Goal: Check status: Check status

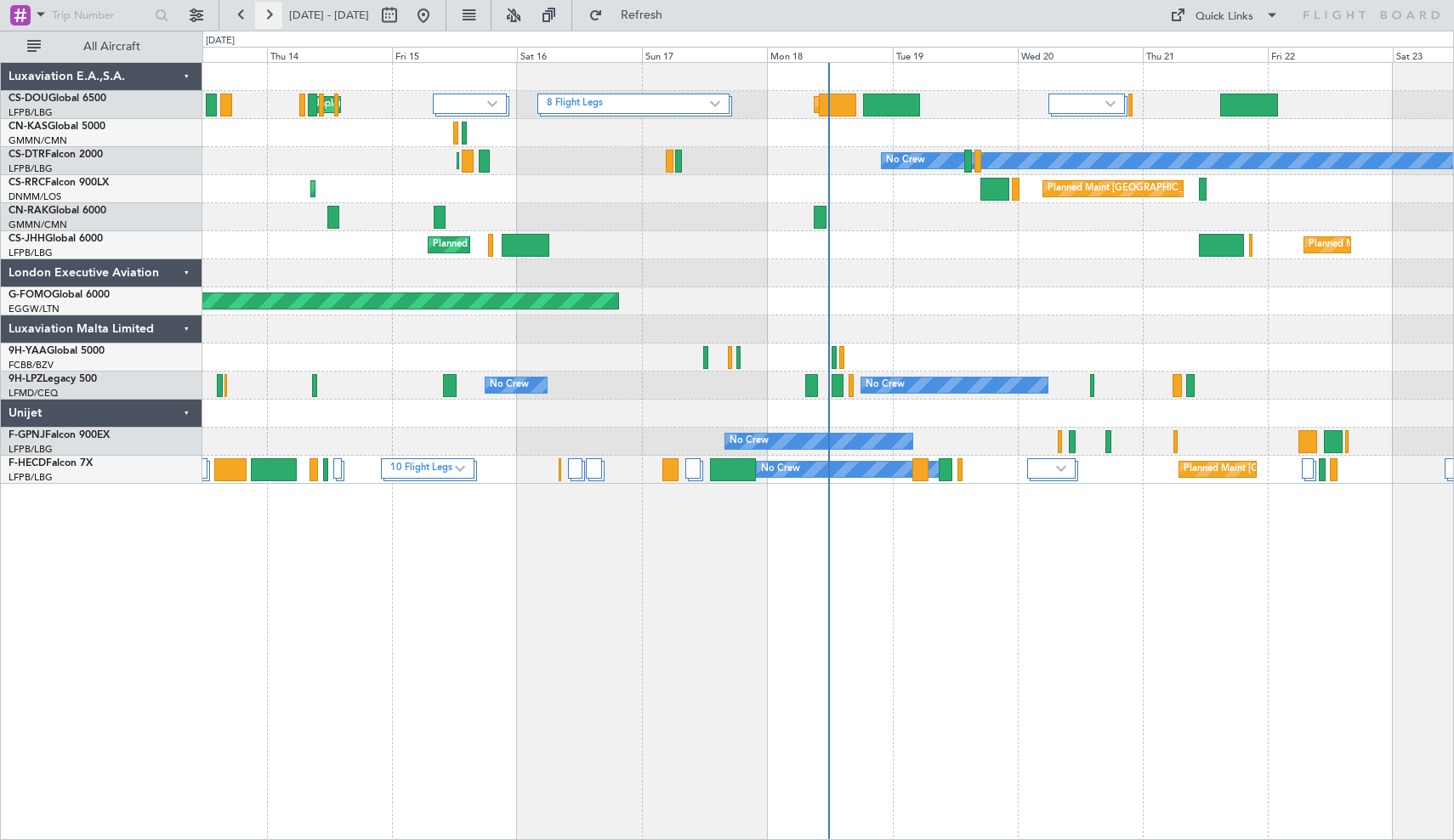
click at [267, 20] on button at bounding box center [268, 15] width 27 height 27
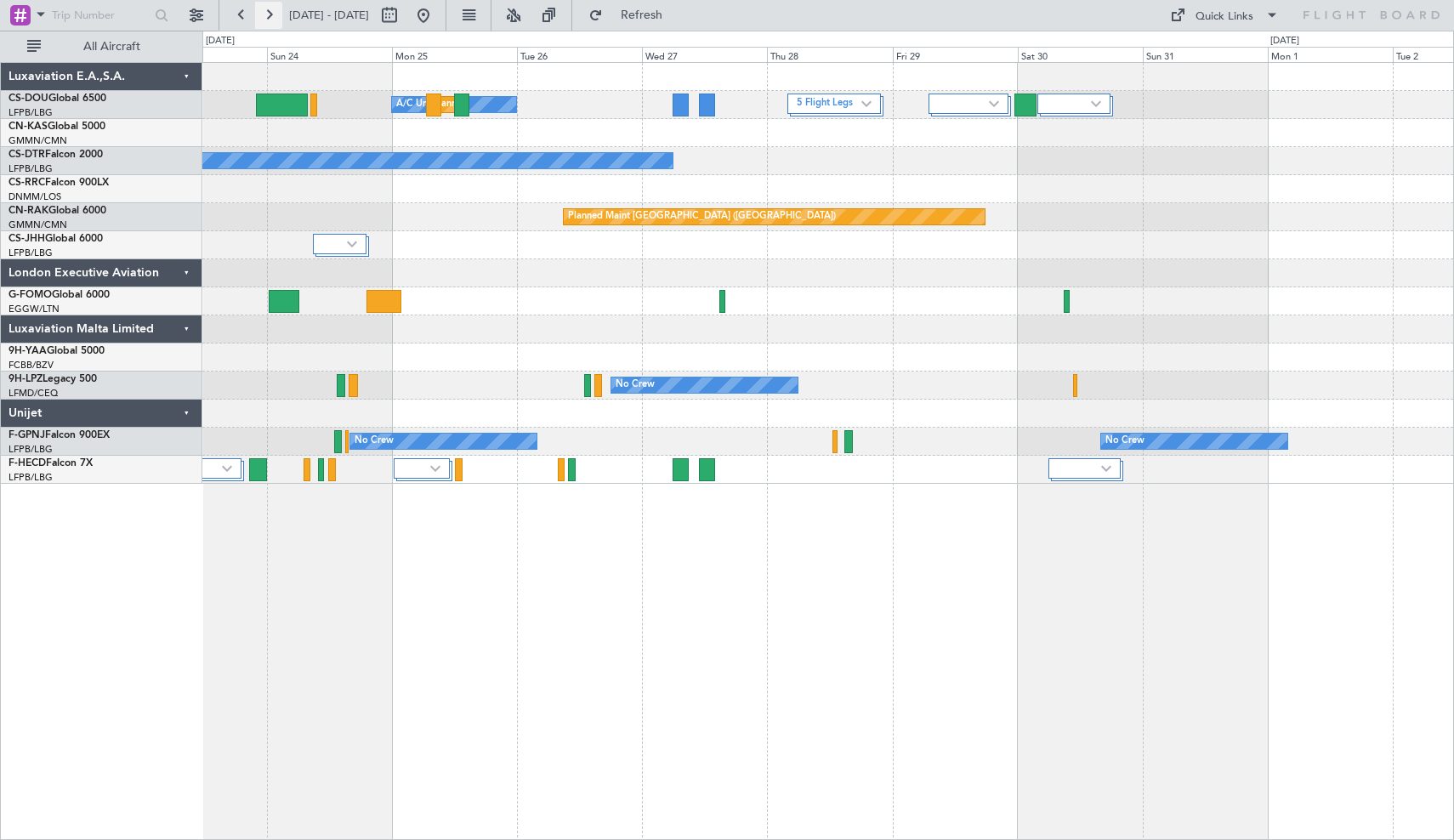
click at [267, 20] on button at bounding box center [268, 15] width 27 height 27
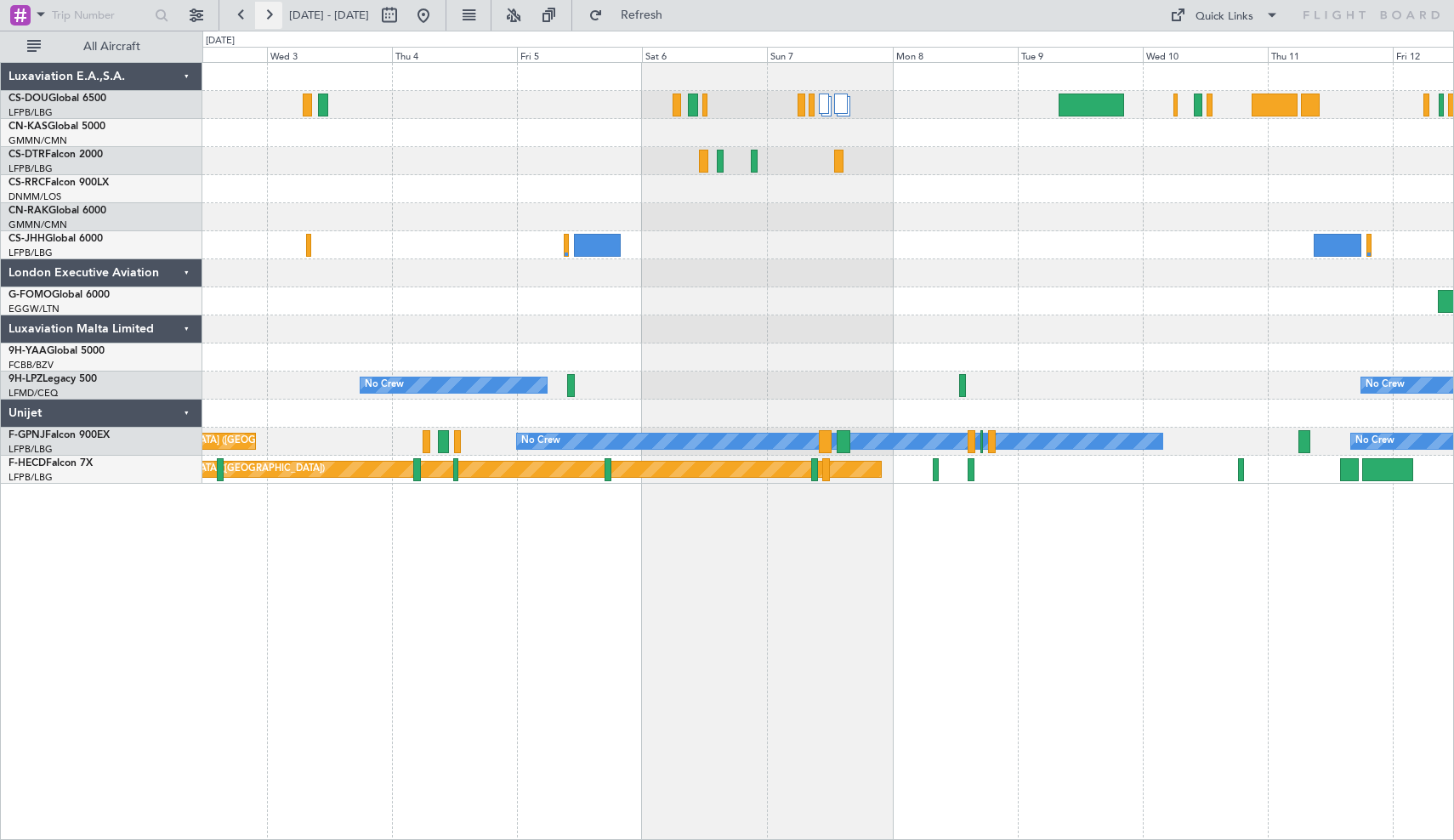
click at [270, 15] on button at bounding box center [268, 15] width 27 height 27
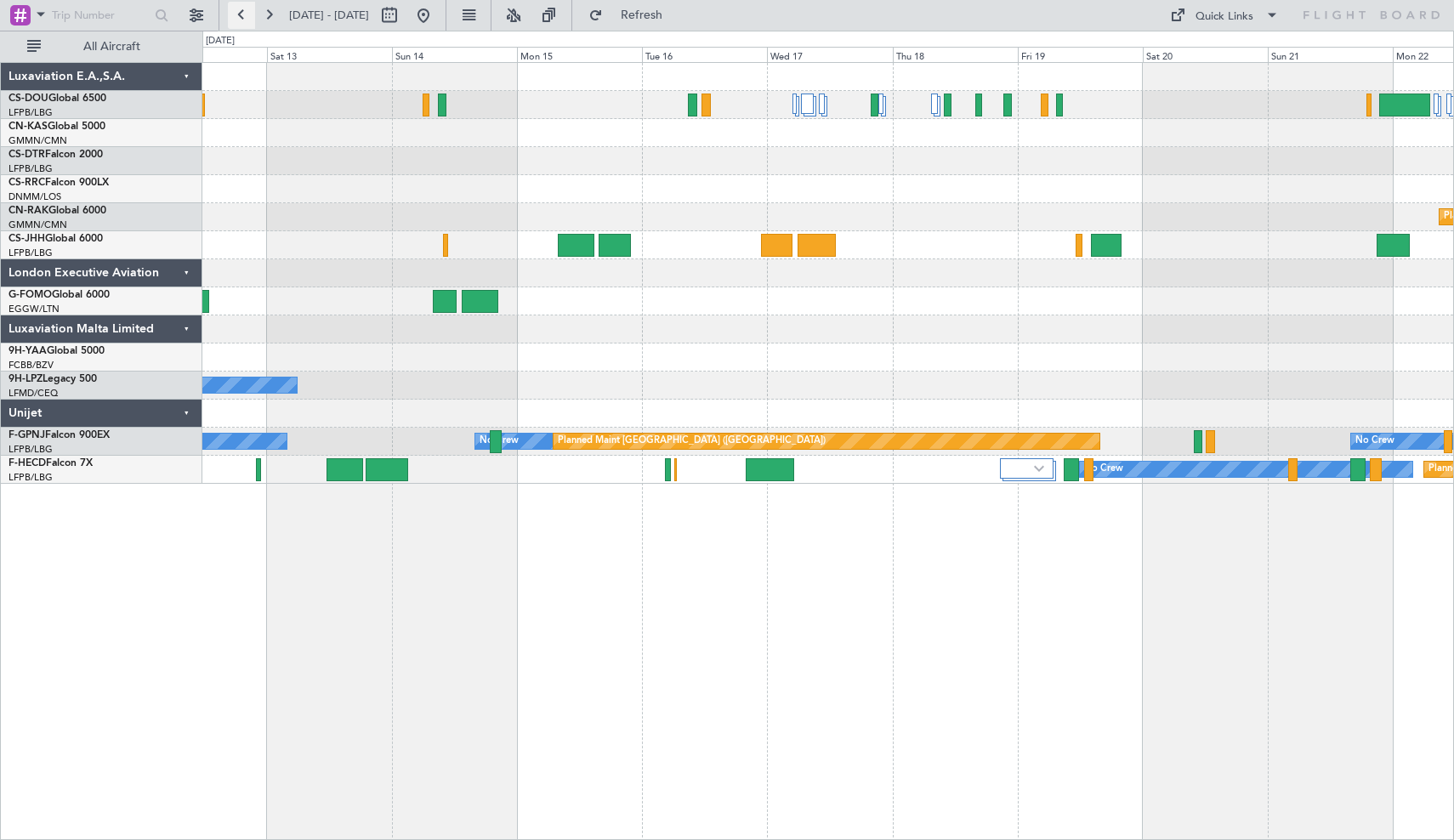
click at [239, 20] on button at bounding box center [242, 15] width 27 height 27
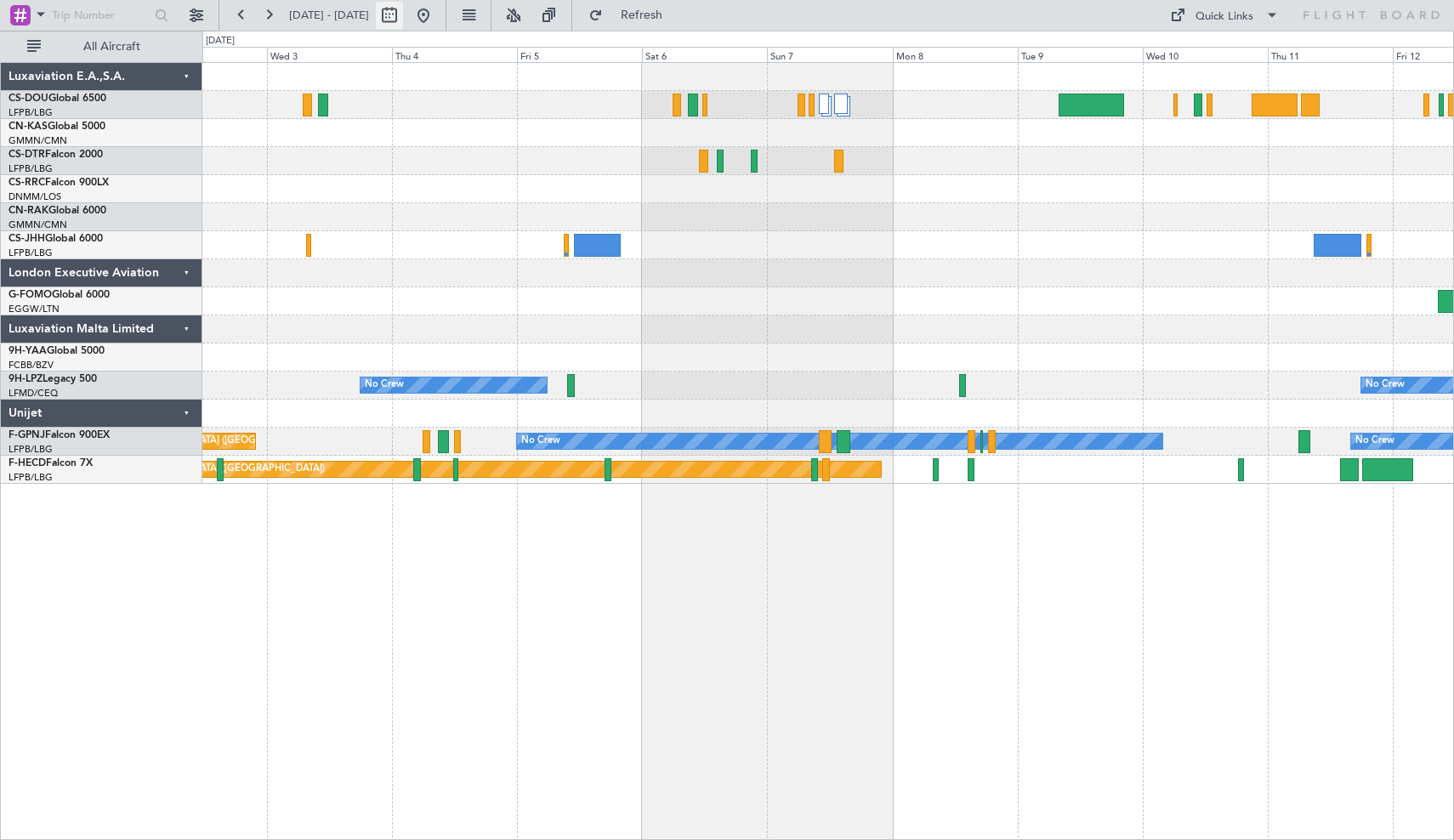
click at [403, 15] on button at bounding box center [389, 15] width 27 height 27
select select "9"
select select "2025"
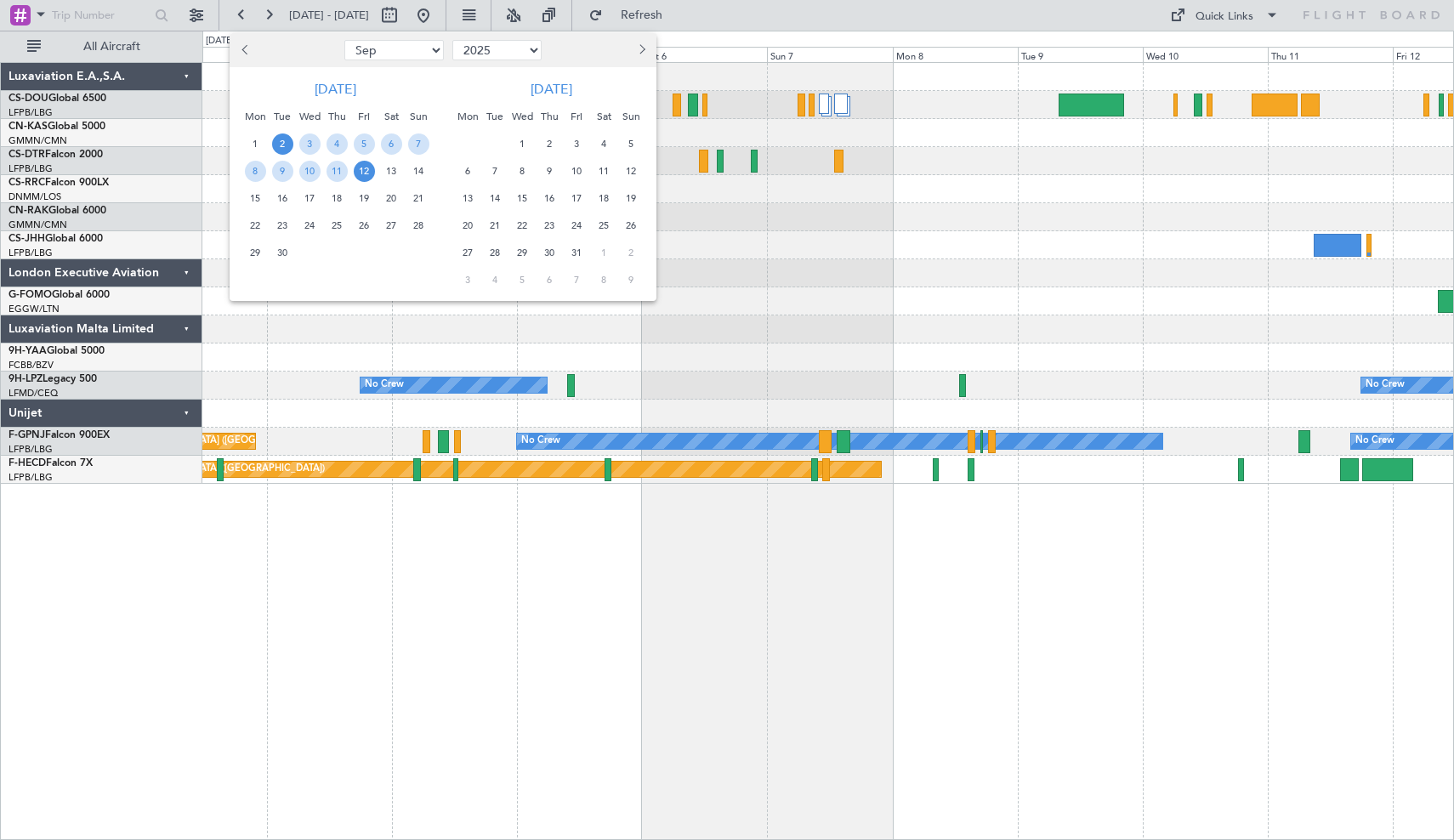
click at [481, 17] on div at bounding box center [727, 420] width 1454 height 840
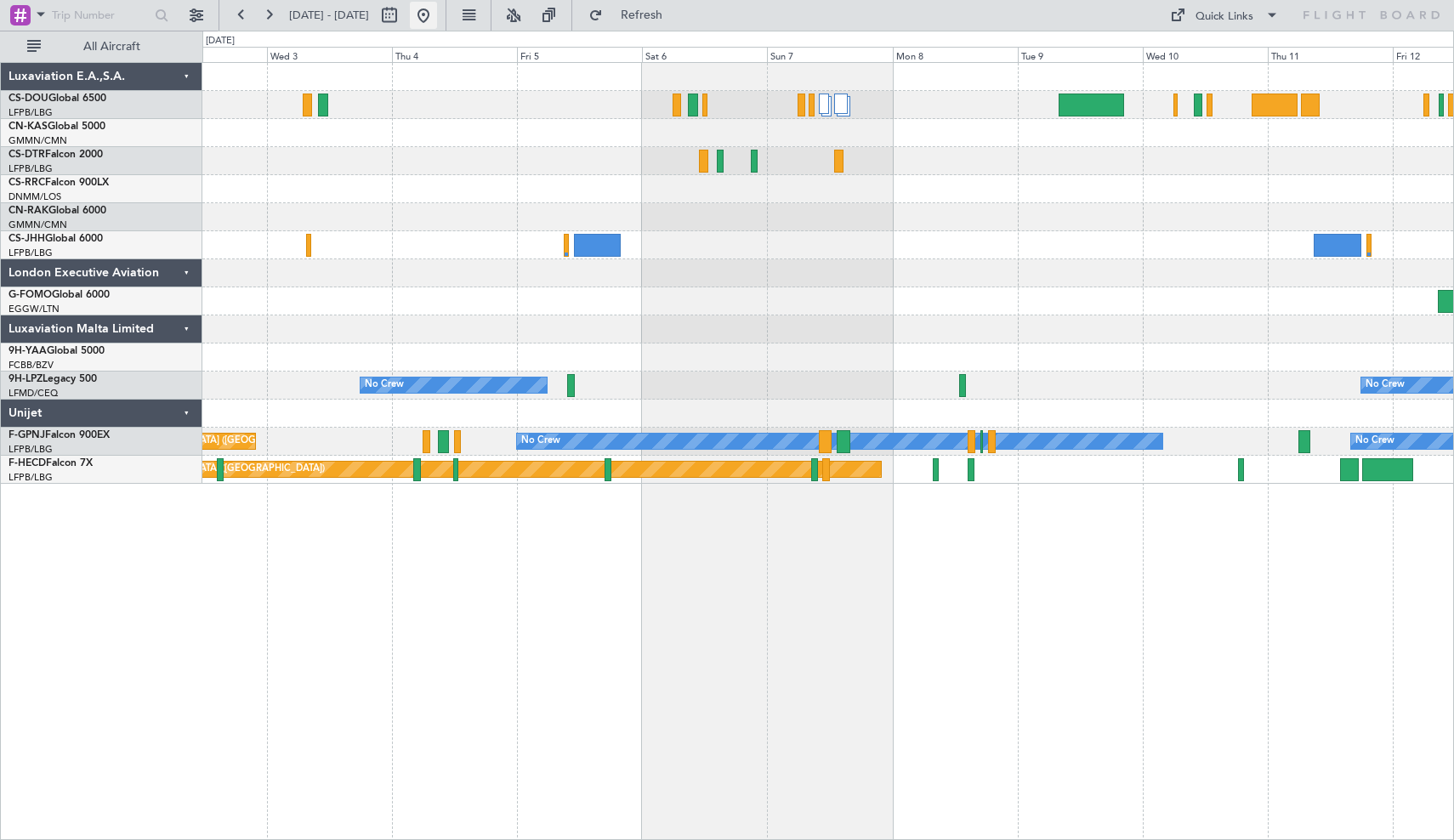
click at [437, 17] on button at bounding box center [423, 15] width 27 height 27
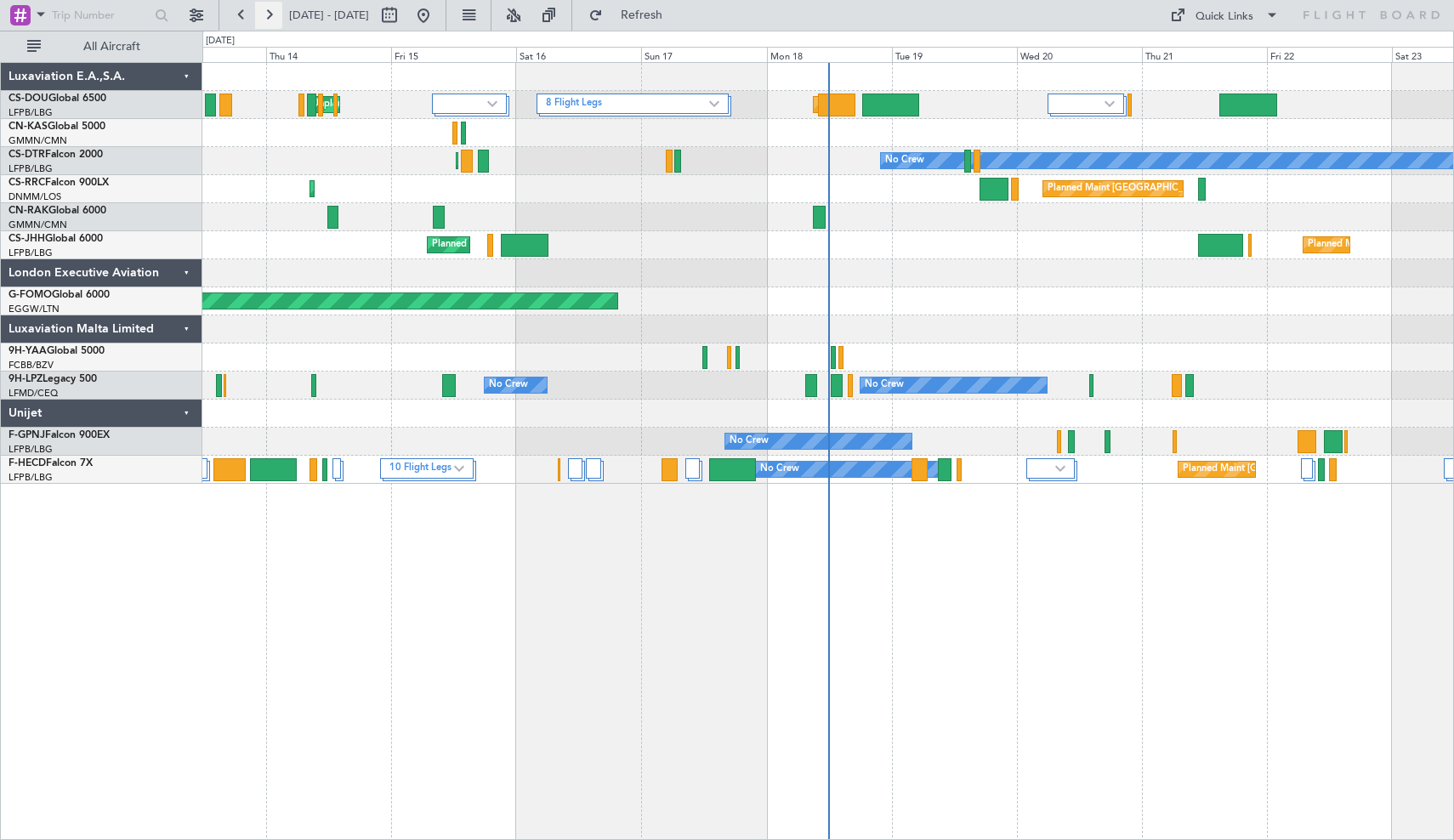
click at [268, 17] on button at bounding box center [268, 15] width 27 height 27
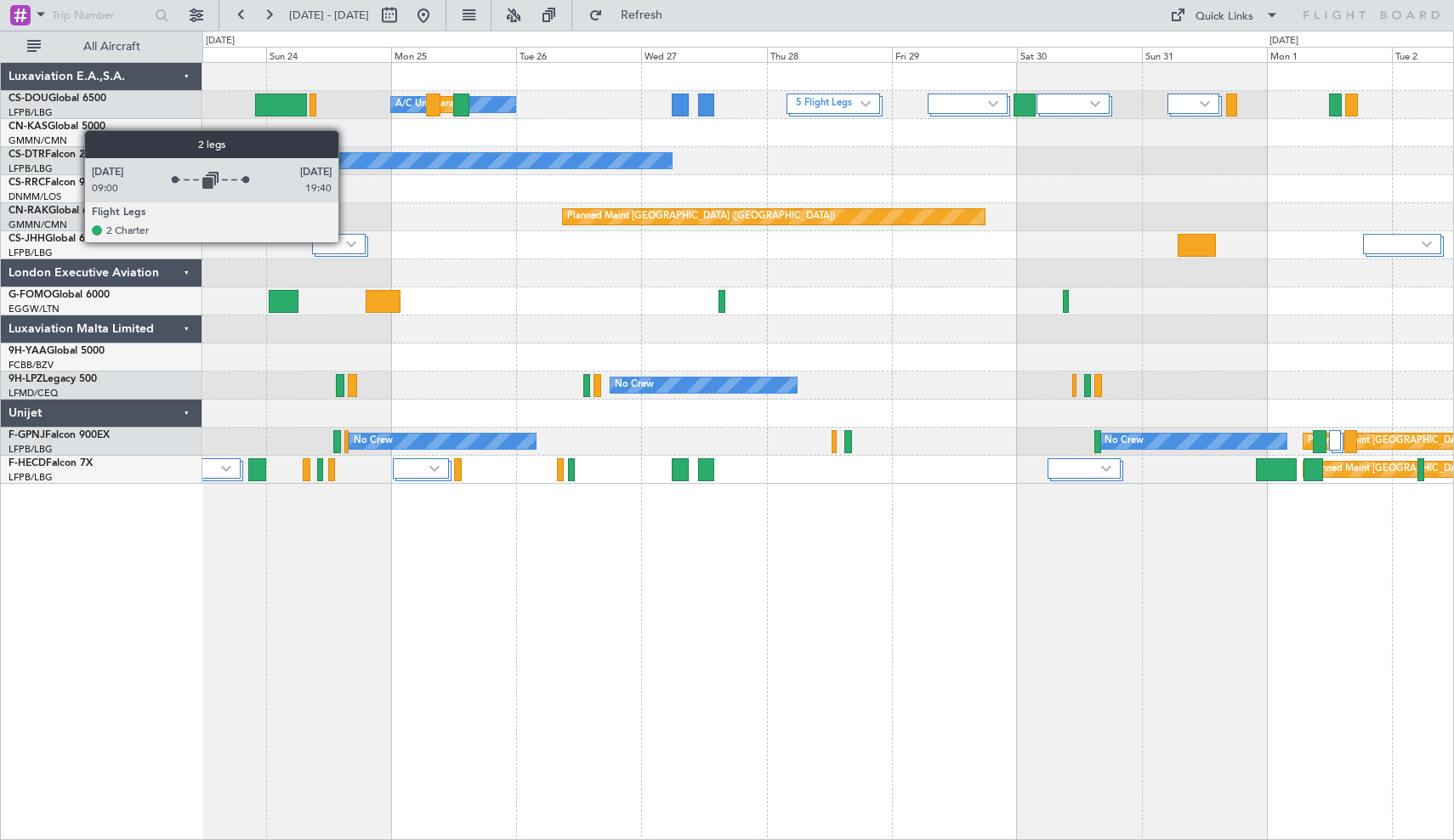
click at [347, 242] on img at bounding box center [352, 244] width 11 height 7
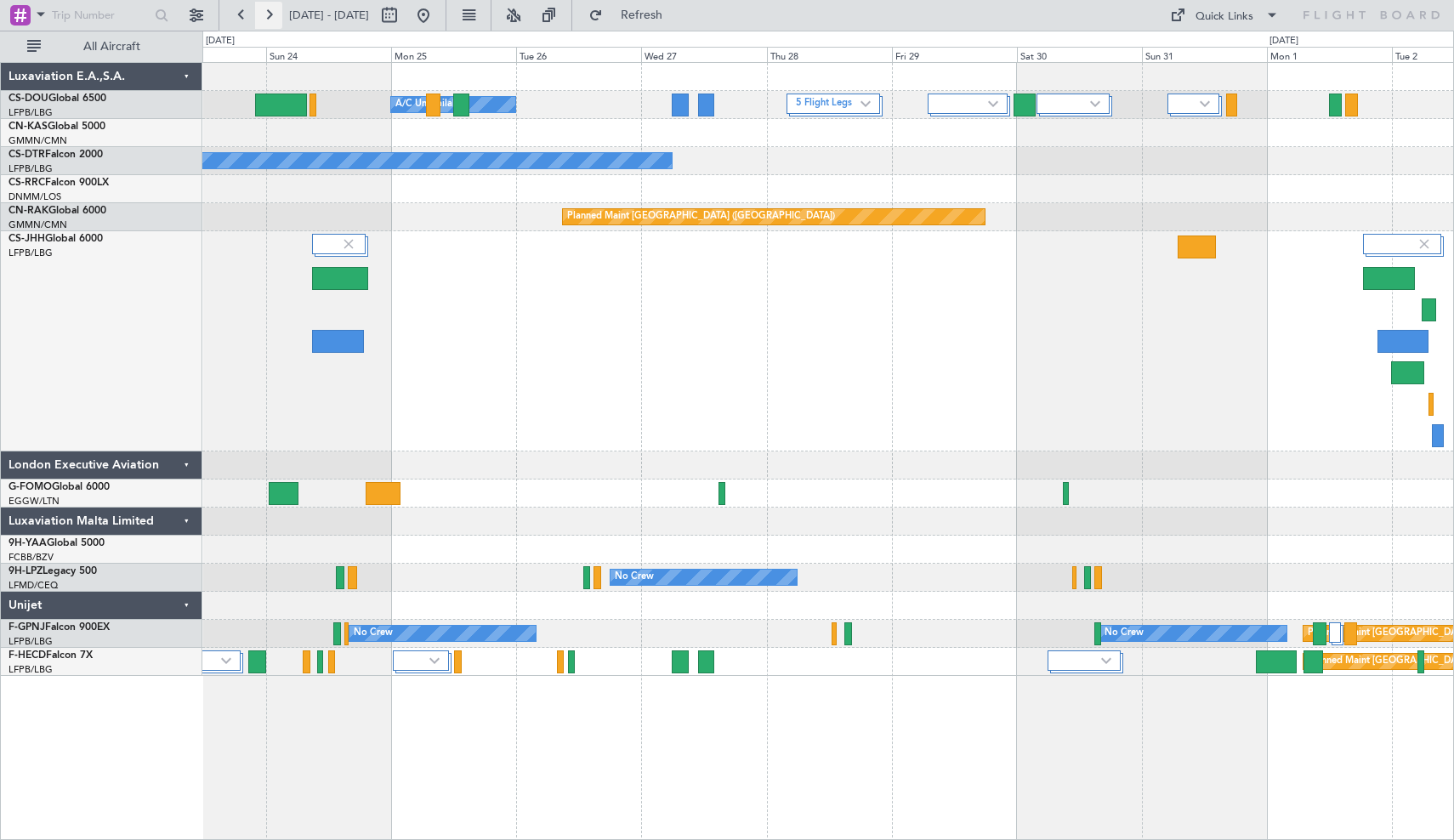
click at [267, 20] on button at bounding box center [268, 15] width 27 height 27
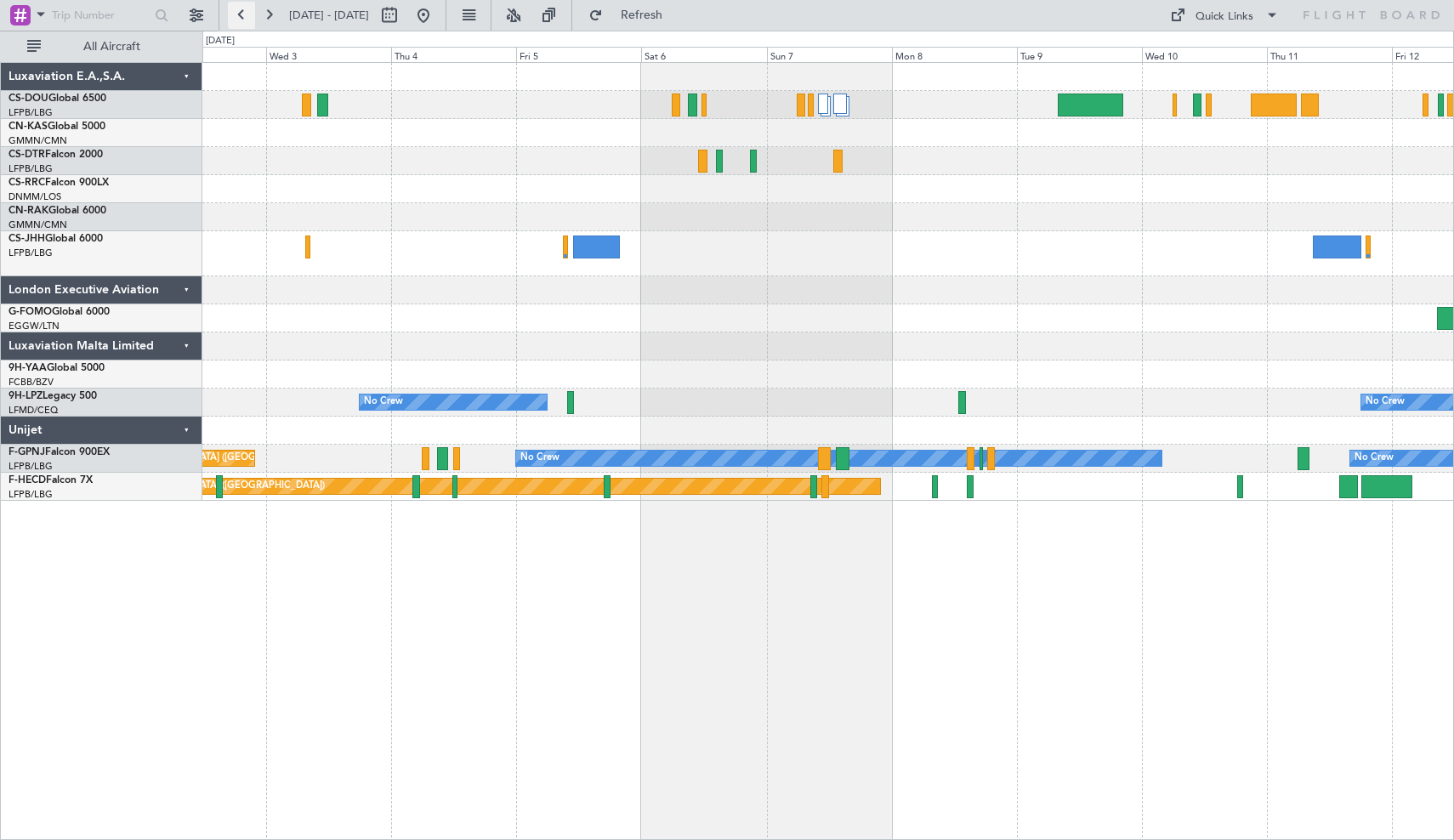
click at [242, 18] on button at bounding box center [242, 15] width 27 height 27
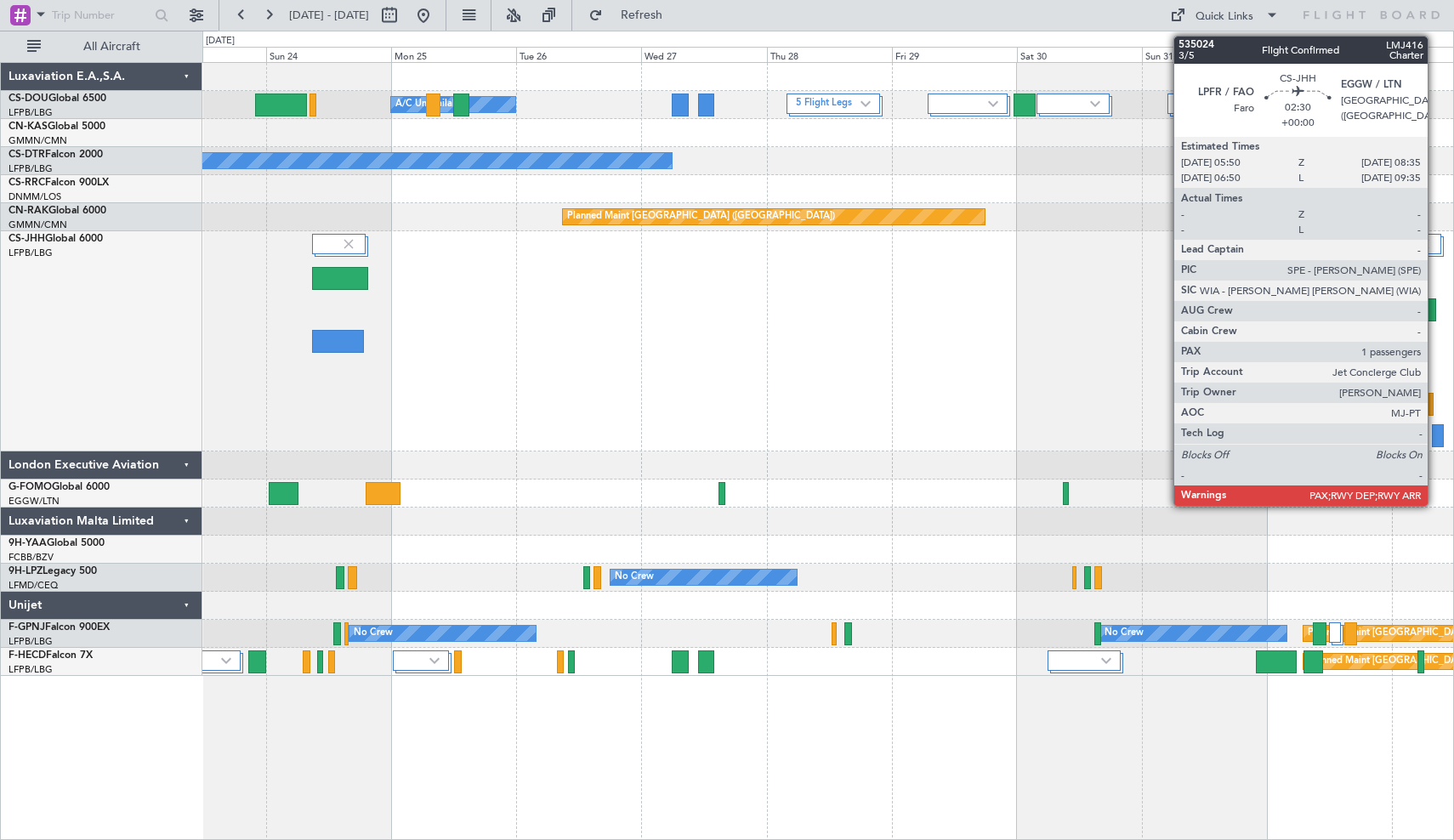
click at [1420, 370] on div "Planned Maint [GEOGRAPHIC_DATA] ([GEOGRAPHIC_DATA])" at bounding box center [828, 341] width 1251 height 220
